Goal: Information Seeking & Learning: Learn about a topic

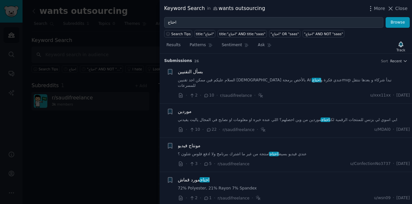
scroll to position [452, 0]
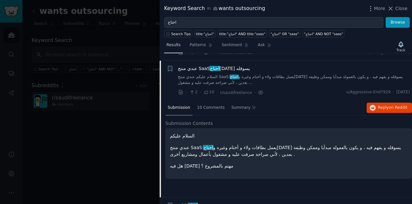
click at [173, 47] on span "Results" at bounding box center [174, 45] width 14 height 6
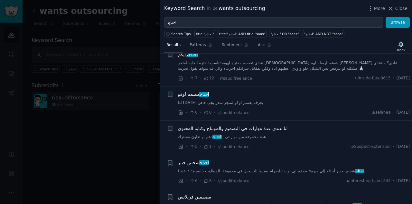
scroll to position [560, 0]
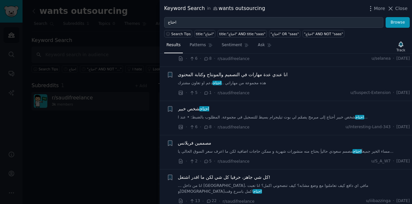
click at [226, 71] on span "انا عندي عدة مهارات في التصميم والمونتاج وكتابة المحتوى" at bounding box center [233, 74] width 110 height 7
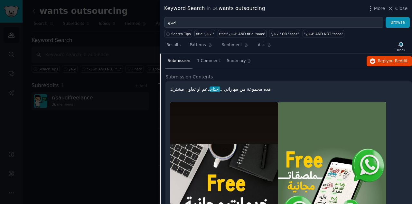
scroll to position [526, 0]
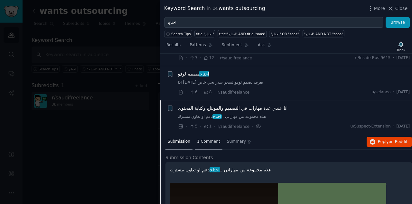
click at [210, 139] on span "1 Comment" at bounding box center [208, 142] width 23 height 6
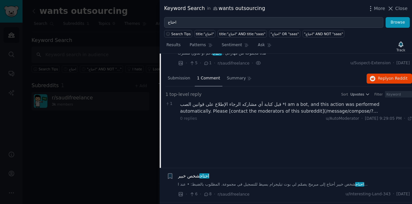
scroll to position [580, 0]
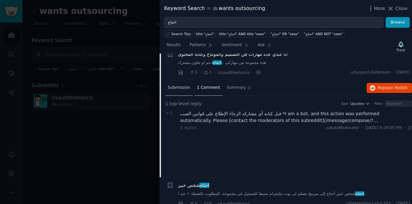
click at [176, 84] on div "Submission" at bounding box center [179, 87] width 27 height 15
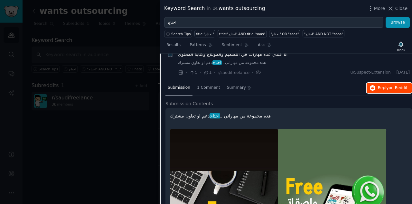
click at [401, 85] on span "on Reddit" at bounding box center [398, 87] width 19 height 5
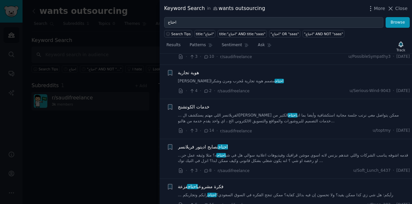
scroll to position [258, 0]
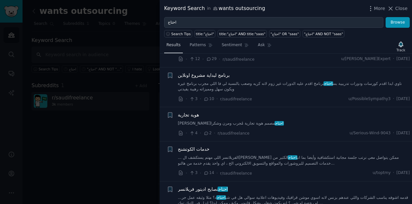
click at [176, 47] on link "Results" at bounding box center [173, 46] width 19 height 13
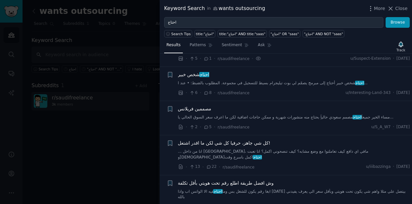
scroll to position [590, 0]
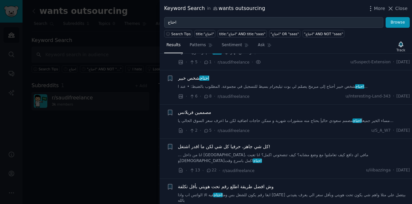
click at [193, 109] on span "مصممين فريلانس" at bounding box center [194, 112] width 33 height 7
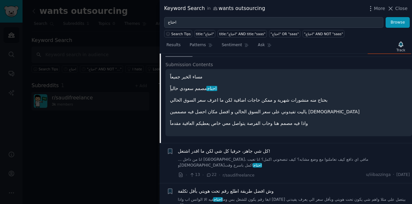
scroll to position [634, 0]
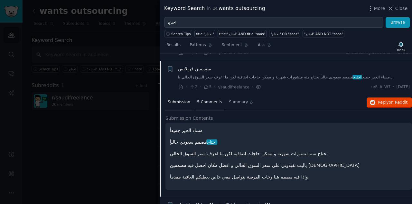
click at [206, 99] on span "5 Comments" at bounding box center [209, 102] width 25 height 6
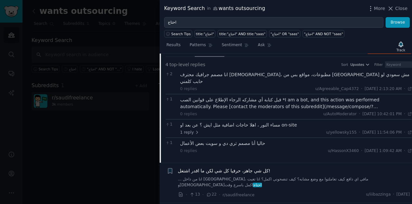
scroll to position [741, 0]
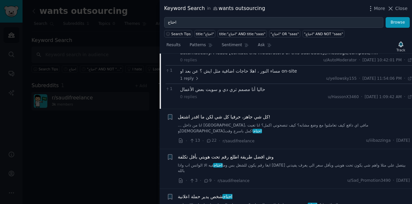
click at [256, 113] on span "كل شي جاهز، حرفيا كل شي لكن ما اقدر اشتغل!" at bounding box center [224, 116] width 92 height 7
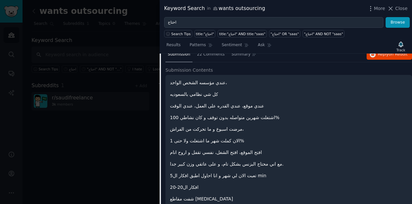
scroll to position [668, 0]
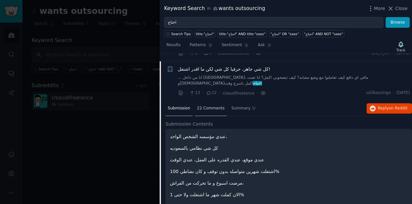
click at [207, 105] on span "22 Comments" at bounding box center [211, 108] width 28 height 6
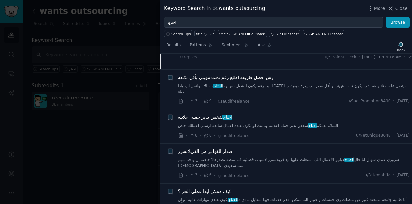
scroll to position [1097, 0]
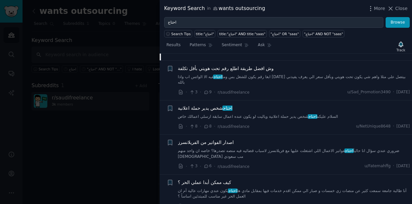
click at [213, 105] on span "احتاج شخص يدير حملة اعلانية" at bounding box center [205, 108] width 55 height 7
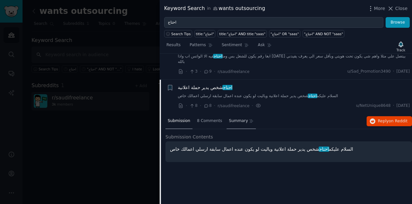
scroll to position [736, 0]
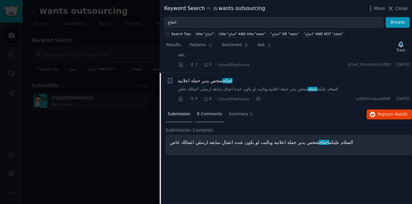
click at [210, 111] on span "8 Comments" at bounding box center [209, 114] width 25 height 6
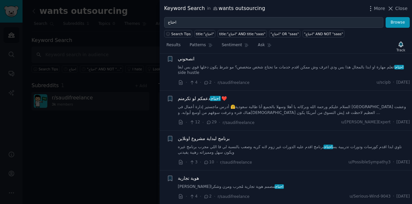
scroll to position [0, 0]
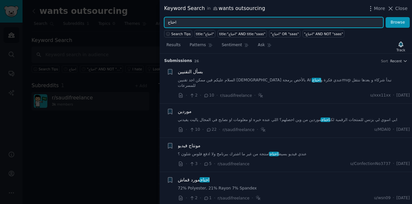
click at [226, 21] on input "احتاج" at bounding box center [273, 22] width 219 height 11
click at [386, 17] on button "Browse" at bounding box center [398, 22] width 24 height 11
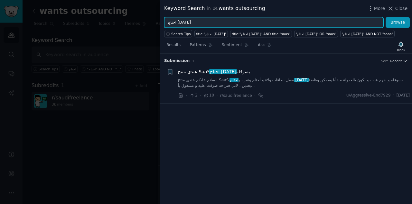
click at [242, 23] on input "احتاج احد" at bounding box center [273, 22] width 219 height 11
click at [386, 17] on button "Browse" at bounding box center [398, 22] width 24 height 11
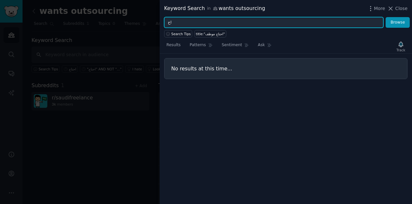
type input "ا"
click at [386, 17] on button "Browse" at bounding box center [398, 22] width 24 height 11
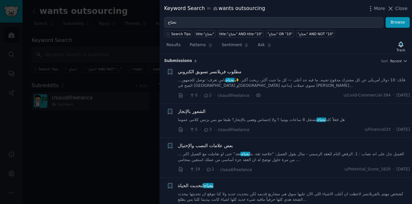
click at [211, 72] on span "مطلوب فريلانسر تسويق الكتروني" at bounding box center [210, 71] width 64 height 7
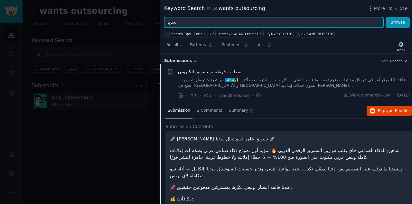
click at [227, 20] on input "نحتاج" at bounding box center [273, 22] width 219 height 11
type input "ن"
type input "كيف"
click at [386, 17] on button "Browse" at bounding box center [398, 22] width 24 height 11
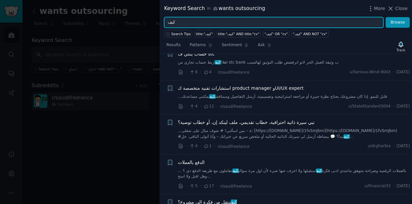
scroll to position [322, 0]
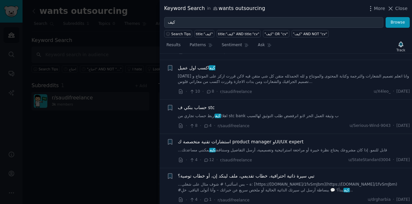
click at [210, 65] on span "كيف" at bounding box center [212, 67] width 7 height 5
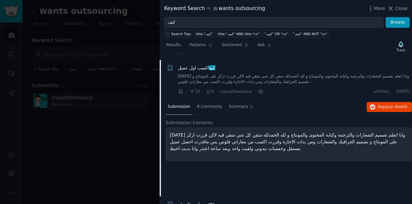
scroll to position [322, 0]
click at [210, 100] on div "8 Comments" at bounding box center [210, 107] width 30 height 15
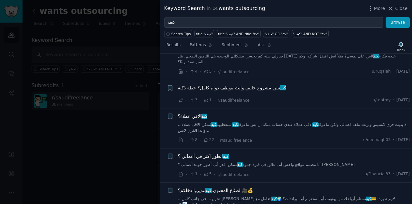
scroll to position [1342, 0]
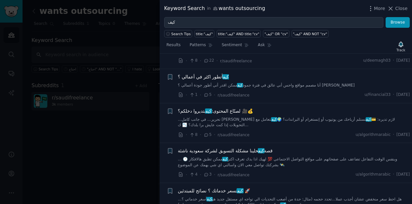
click at [231, 147] on span "قصة كيف حلينا مشكلة التسويق لشركة سعودية ناشئة" at bounding box center [225, 150] width 95 height 7
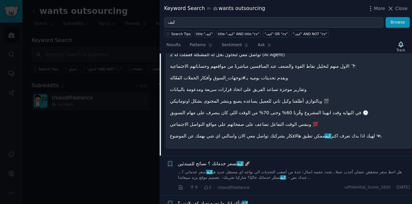
scroll to position [1252, 0]
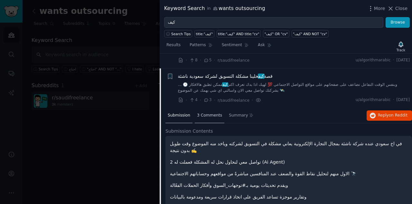
click at [203, 108] on div "3 Comments" at bounding box center [210, 115] width 30 height 15
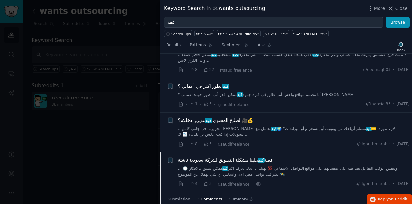
scroll to position [1085, 0]
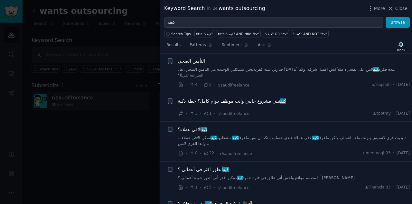
click at [50, 80] on div at bounding box center [206, 102] width 412 height 204
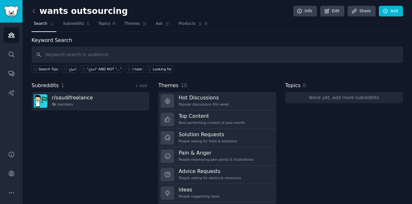
click at [79, 148] on div "Subreddits 1 + Add r/ saudifreelance 3k members" at bounding box center [91, 147] width 118 height 132
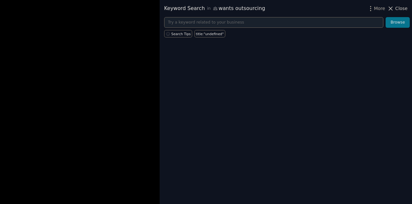
click at [394, 8] on icon at bounding box center [390, 8] width 7 height 7
